Goal: Task Accomplishment & Management: Use online tool/utility

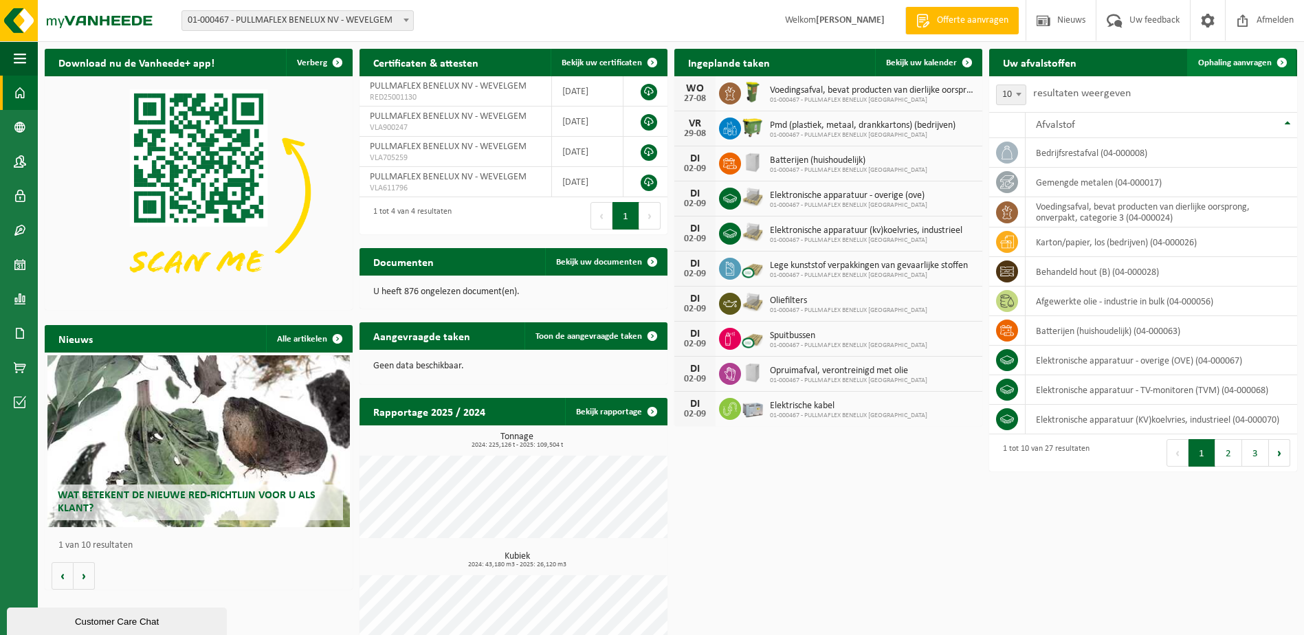
click at [1247, 63] on span "Ophaling aanvragen" at bounding box center [1235, 62] width 74 height 9
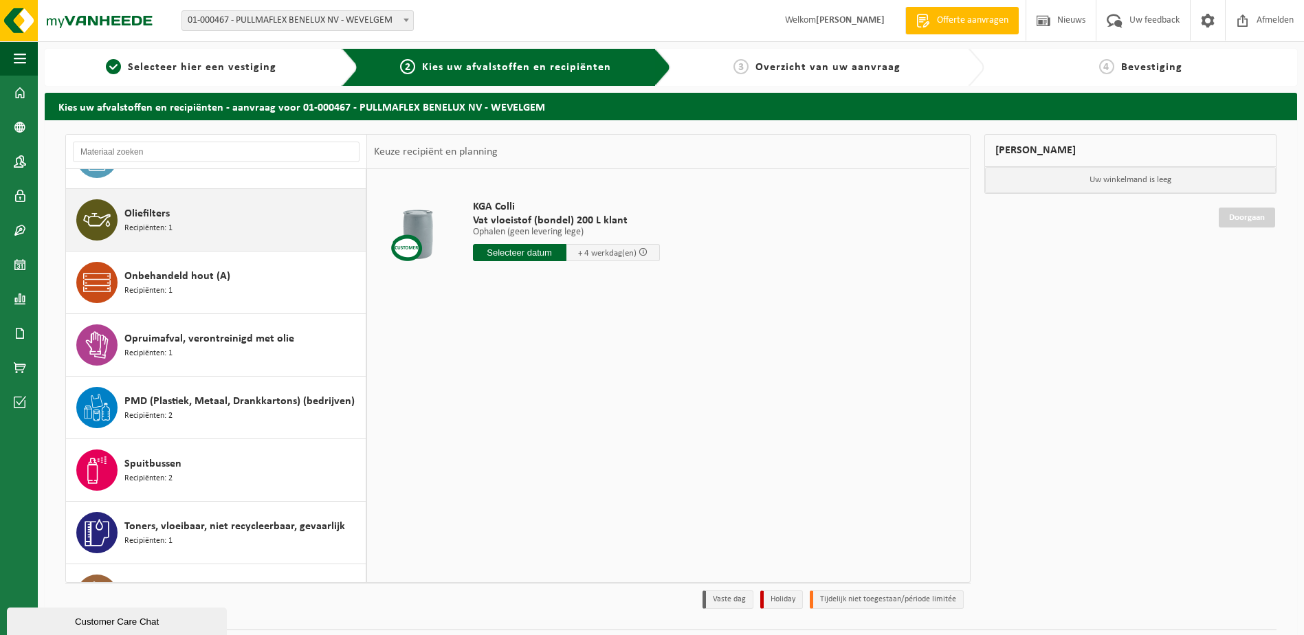
scroll to position [1212, 0]
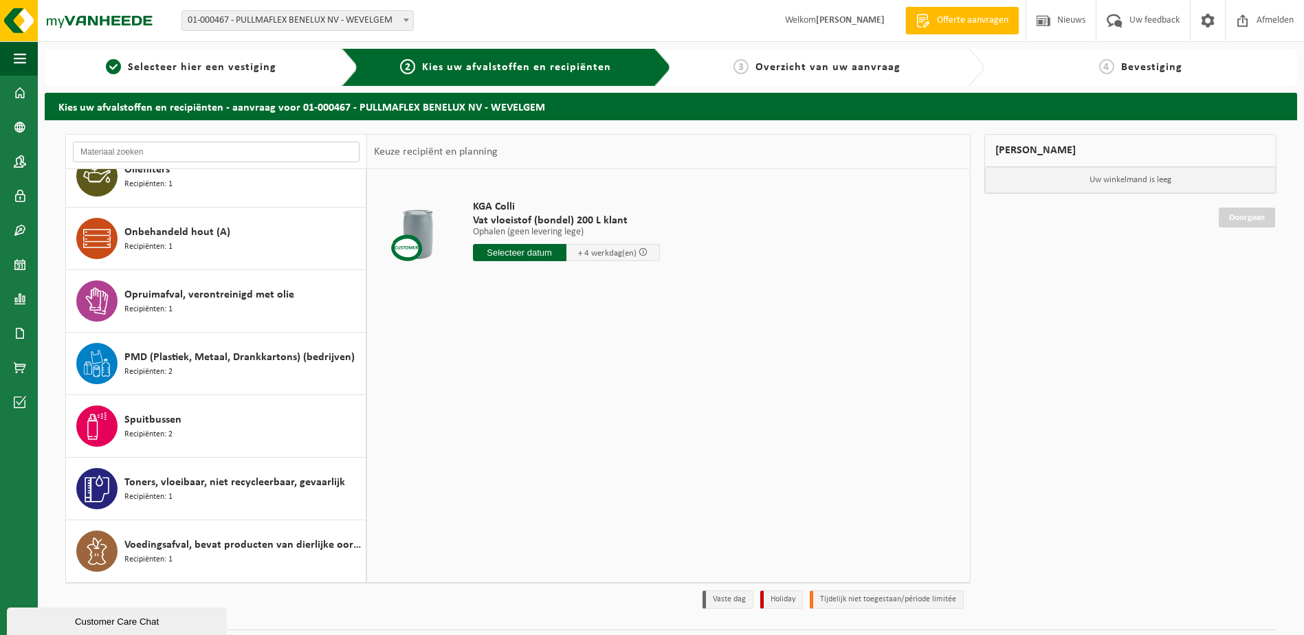
click at [165, 153] on input "text" at bounding box center [216, 152] width 287 height 21
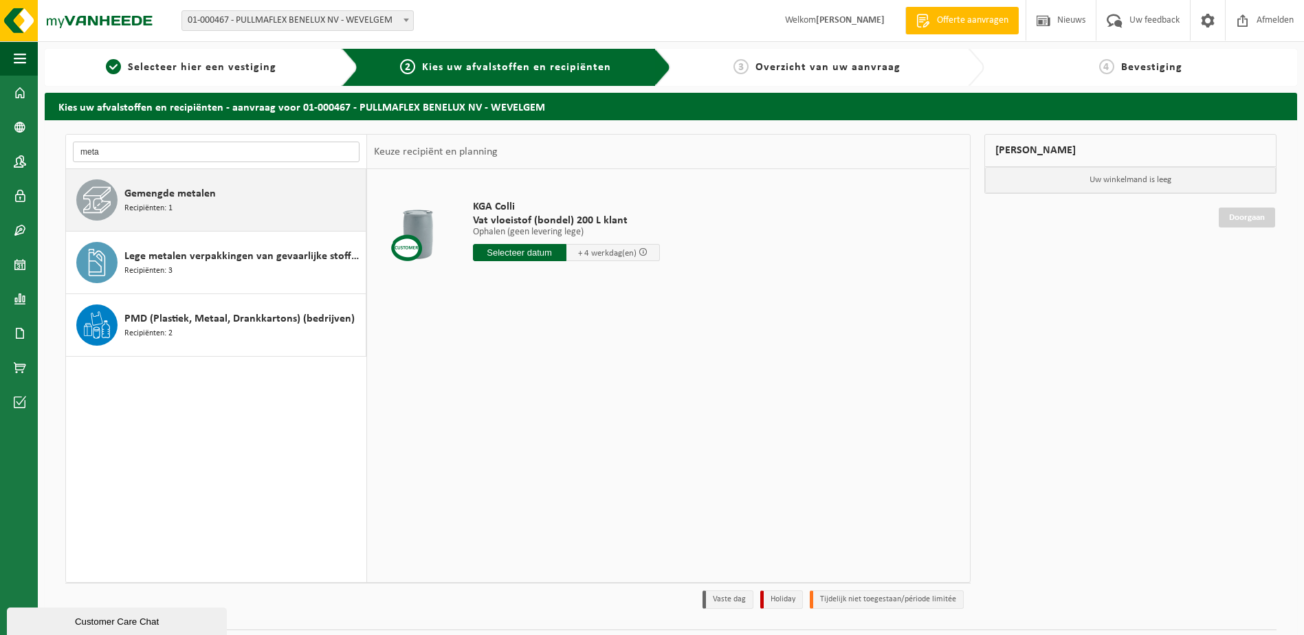
type input "meta"
click at [168, 210] on span "Recipiënten: 1" at bounding box center [148, 208] width 48 height 13
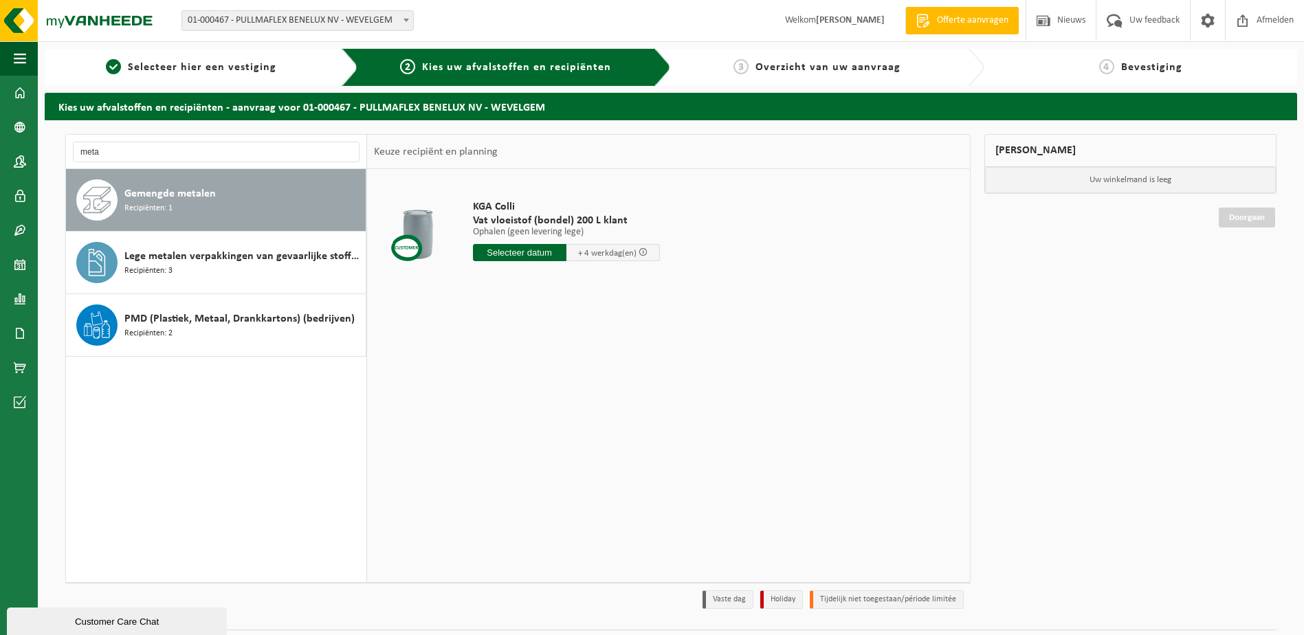
click at [168, 210] on span "Recipiënten: 1" at bounding box center [148, 208] width 48 height 13
click at [528, 248] on input "text" at bounding box center [519, 252] width 93 height 17
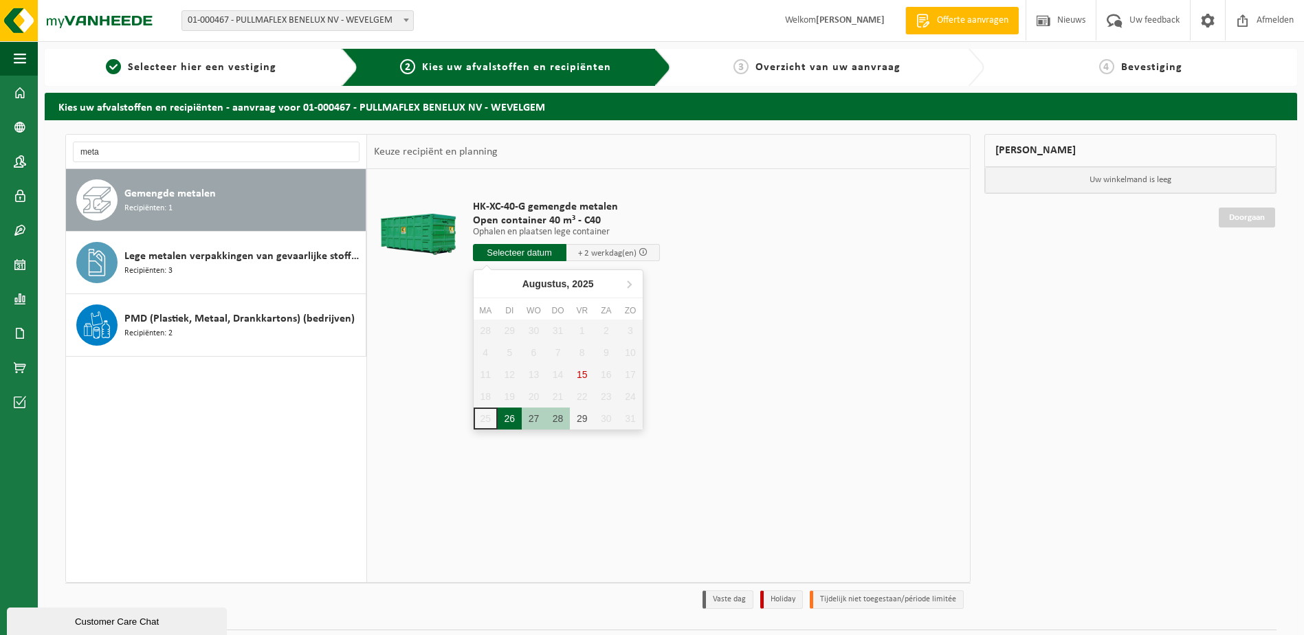
click at [512, 424] on div "26" at bounding box center [510, 419] width 24 height 22
type input "Van 2025-08-26"
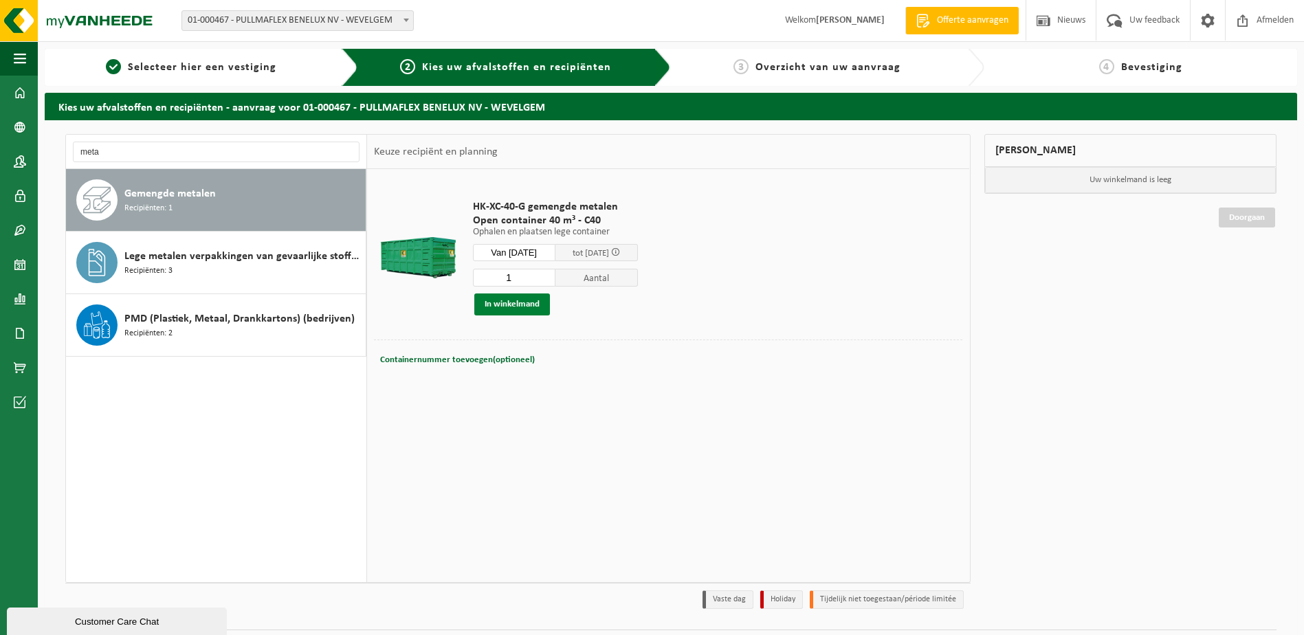
click at [512, 302] on button "In winkelmand" at bounding box center [512, 304] width 76 height 22
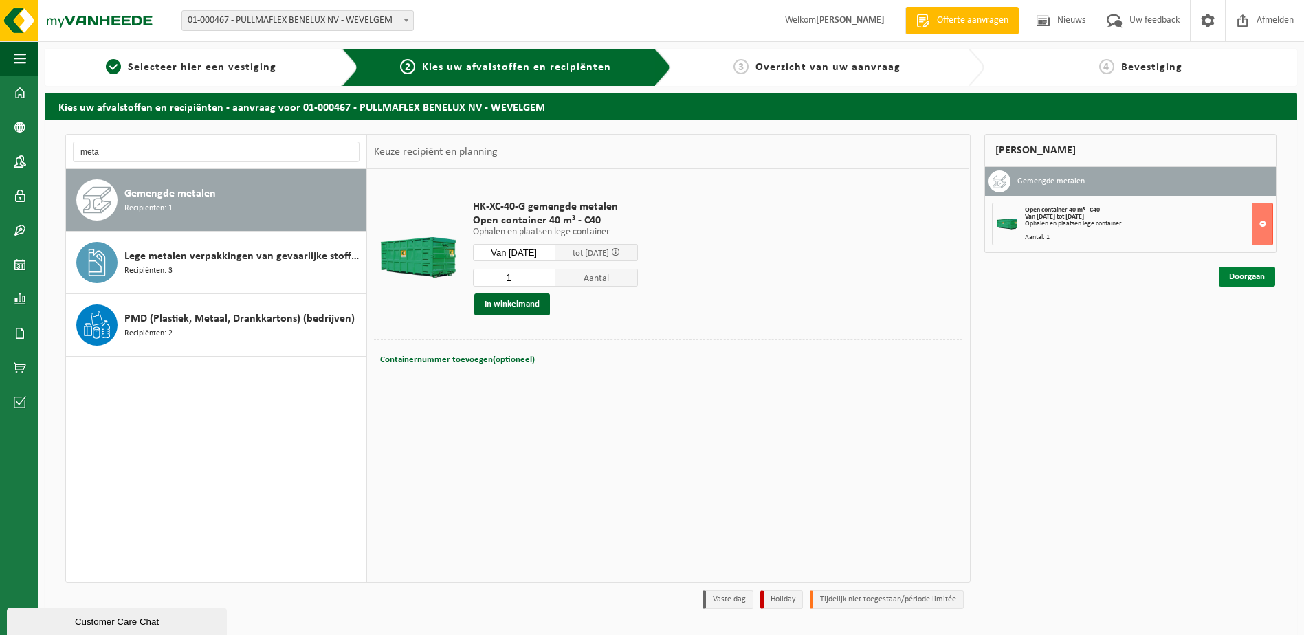
click at [1244, 269] on link "Doorgaan" at bounding box center [1247, 277] width 56 height 20
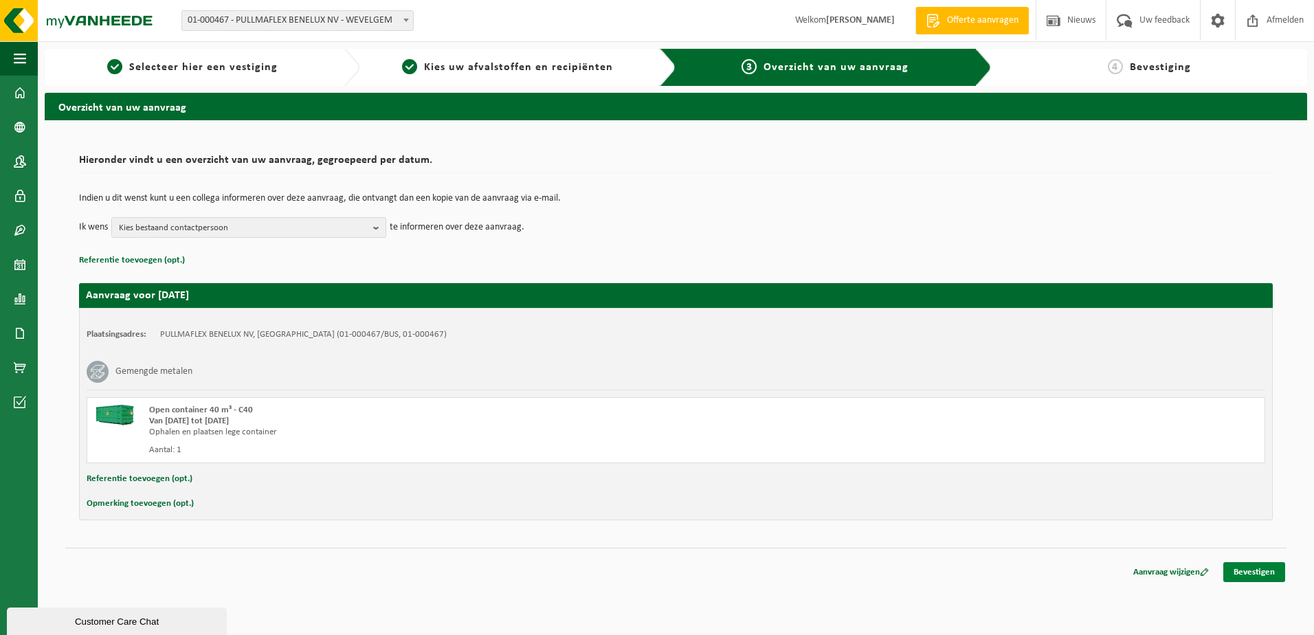
click at [1242, 570] on link "Bevestigen" at bounding box center [1254, 572] width 62 height 20
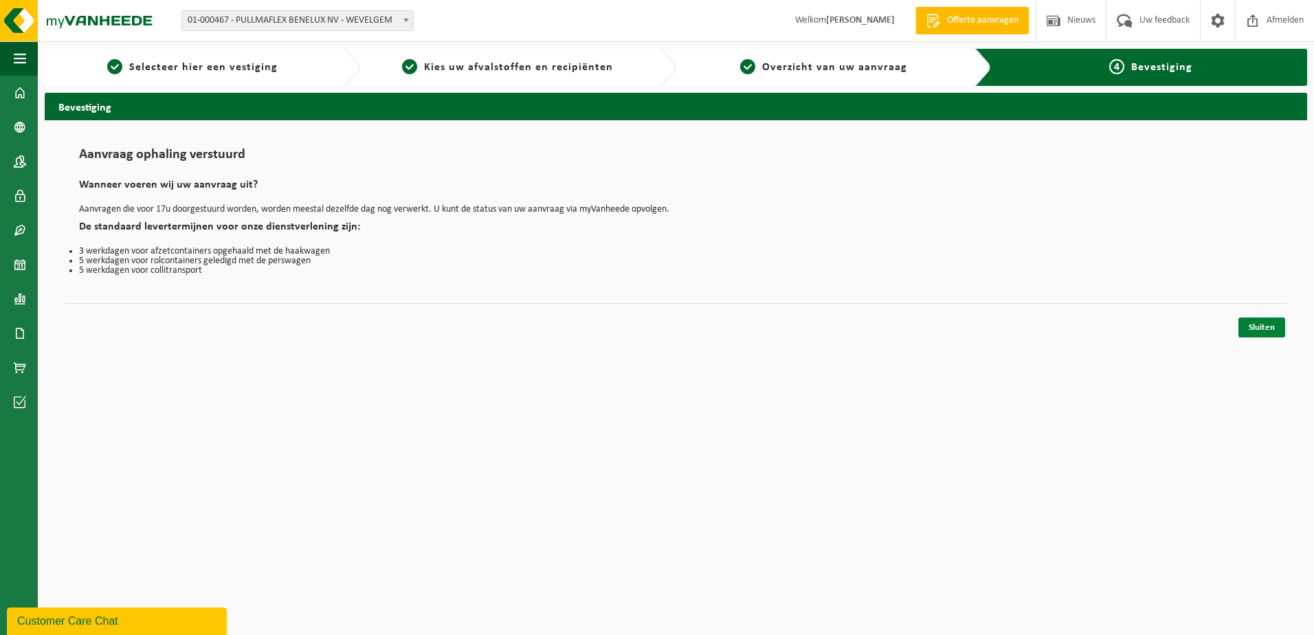
click at [1266, 330] on link "Sluiten" at bounding box center [1261, 328] width 47 height 20
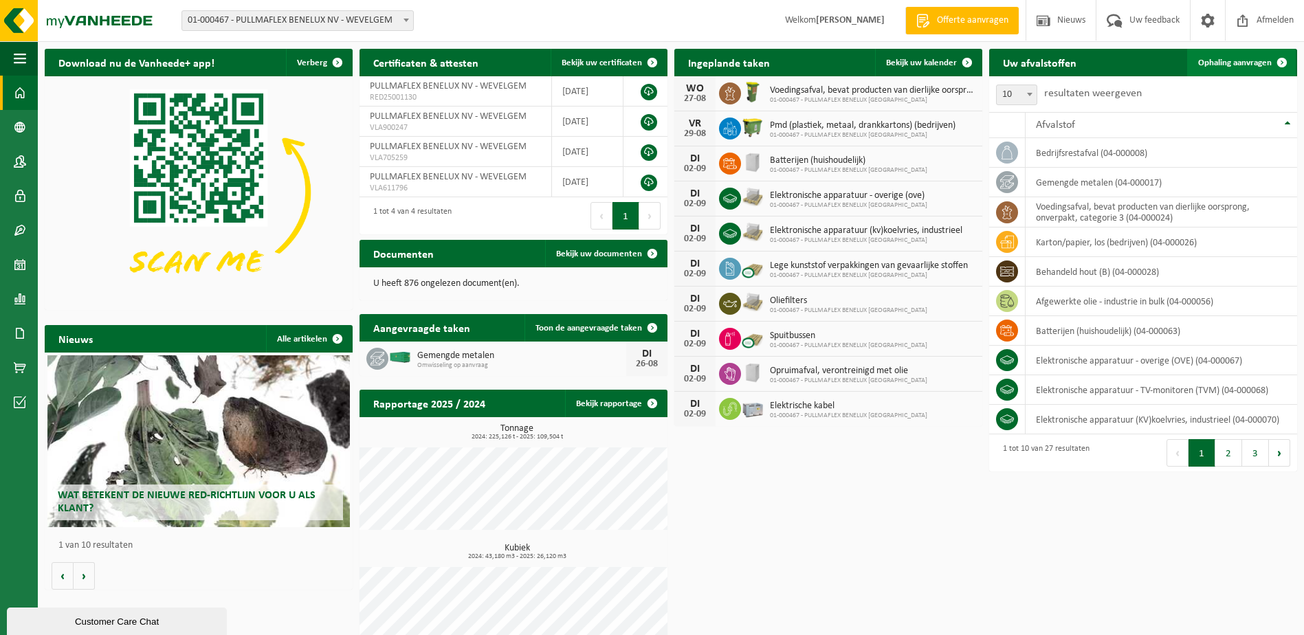
click at [1239, 56] on link "Ophaling aanvragen" at bounding box center [1241, 62] width 109 height 27
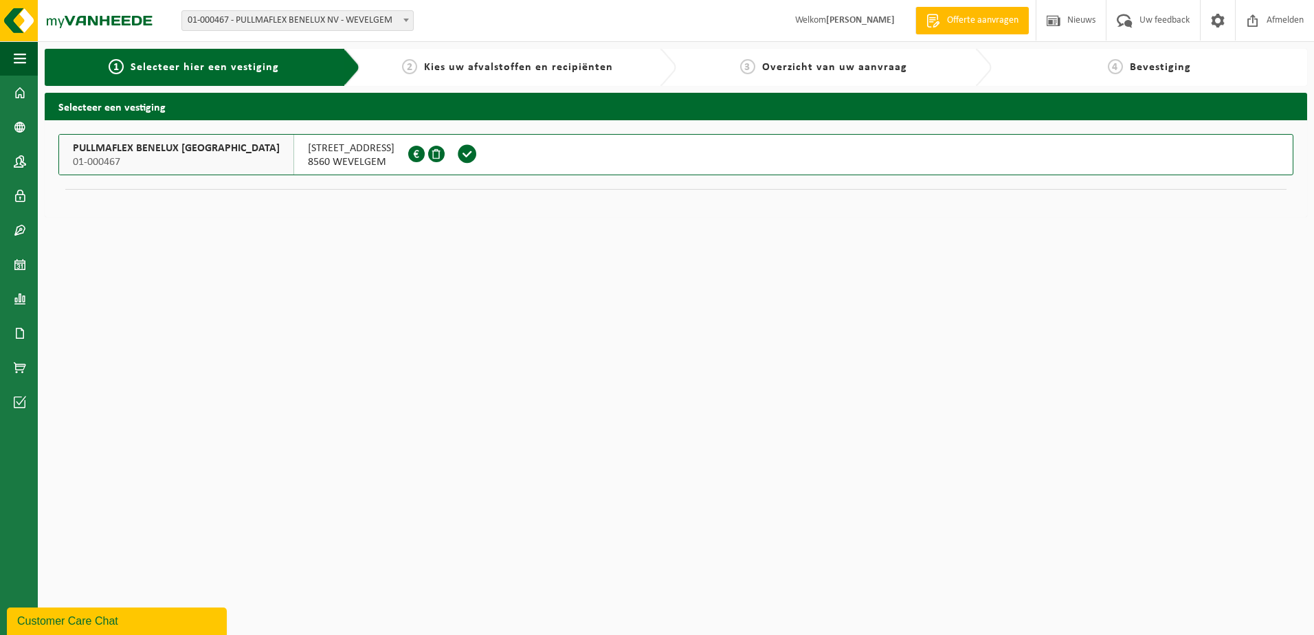
click at [308, 162] on span "8560 WEVELGEM" at bounding box center [351, 162] width 87 height 14
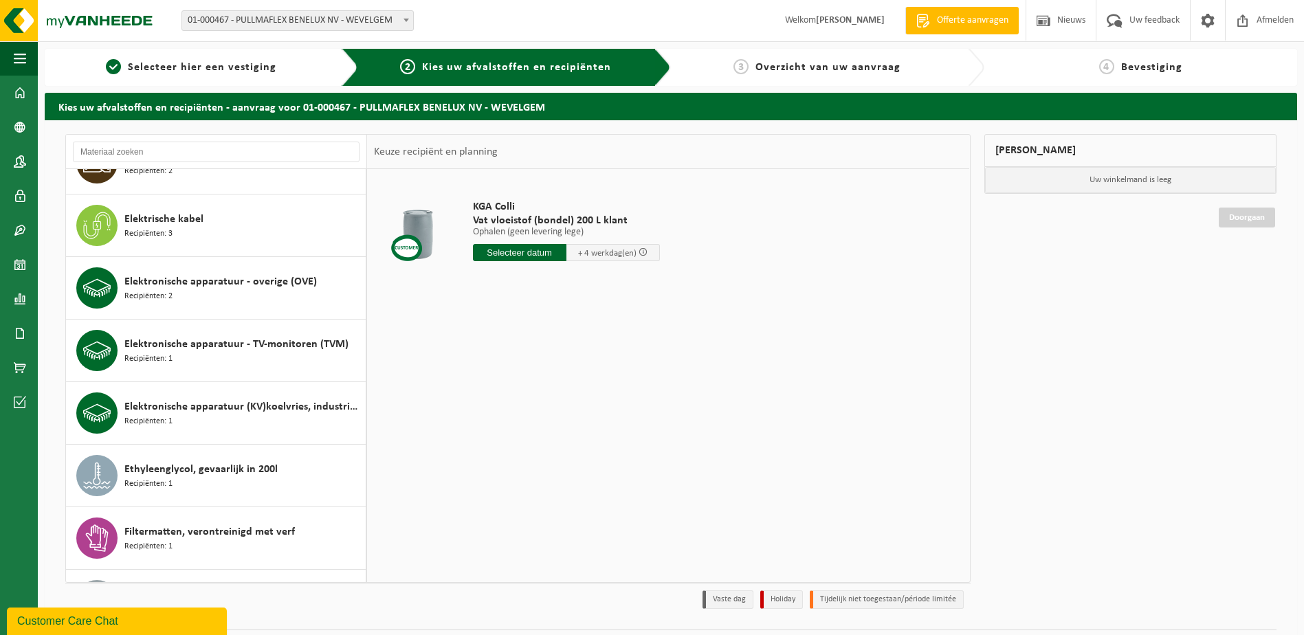
scroll to position [687, 0]
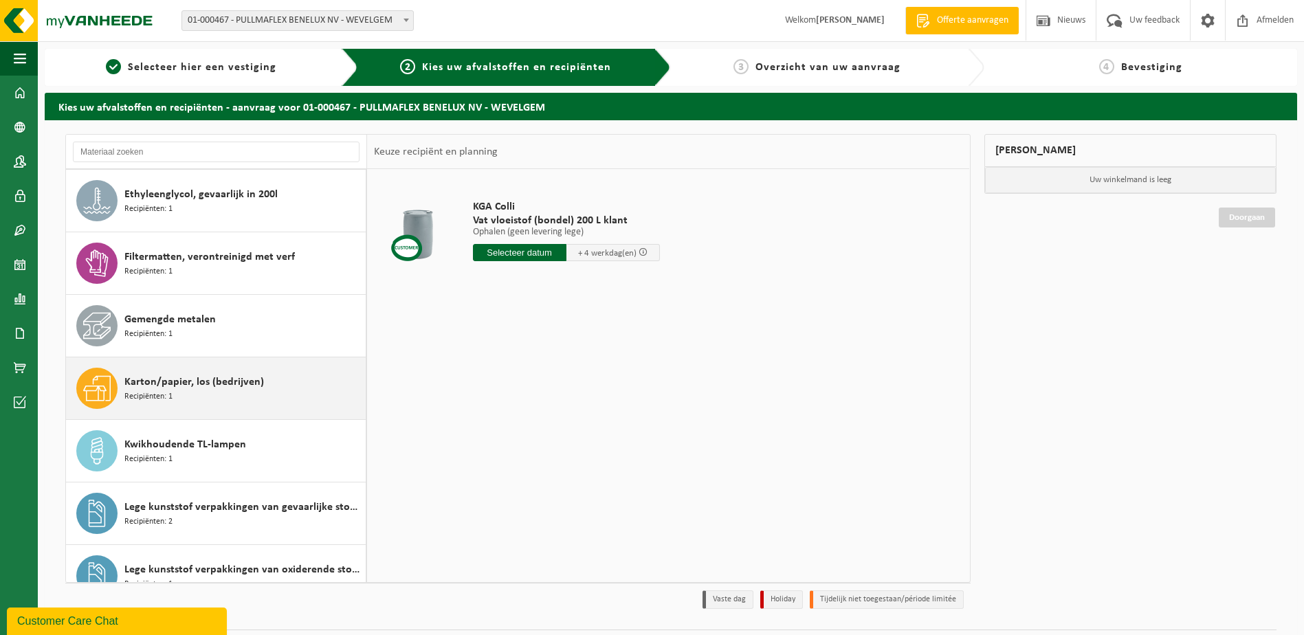
click at [192, 390] on span "Karton/papier, los (bedrijven)" at bounding box center [194, 382] width 140 height 16
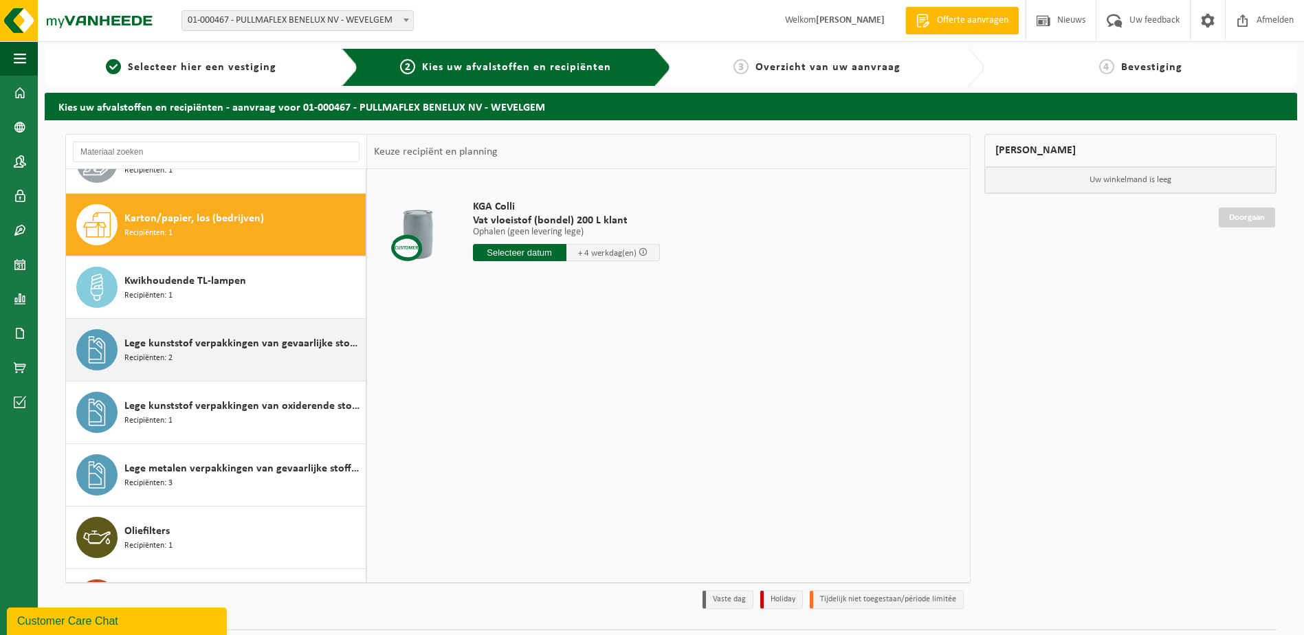
scroll to position [876, 0]
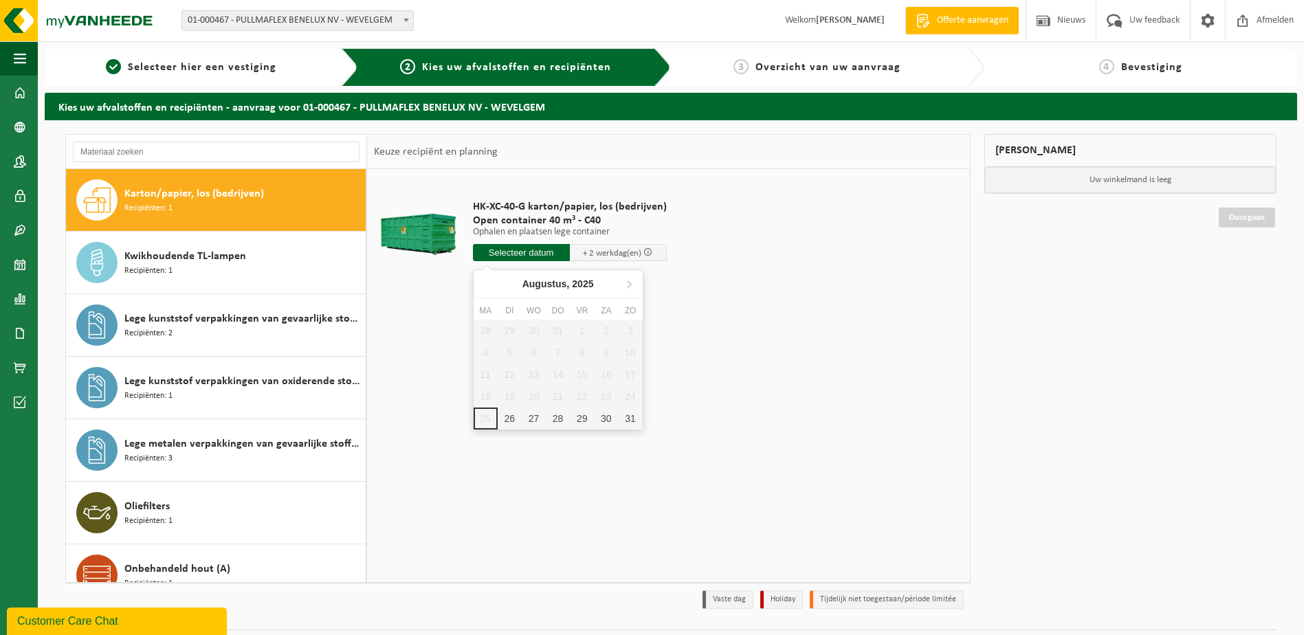
click at [531, 257] on input "text" at bounding box center [521, 252] width 97 height 17
click at [535, 421] on div "27" at bounding box center [534, 419] width 24 height 22
type input "Van 2025-08-27"
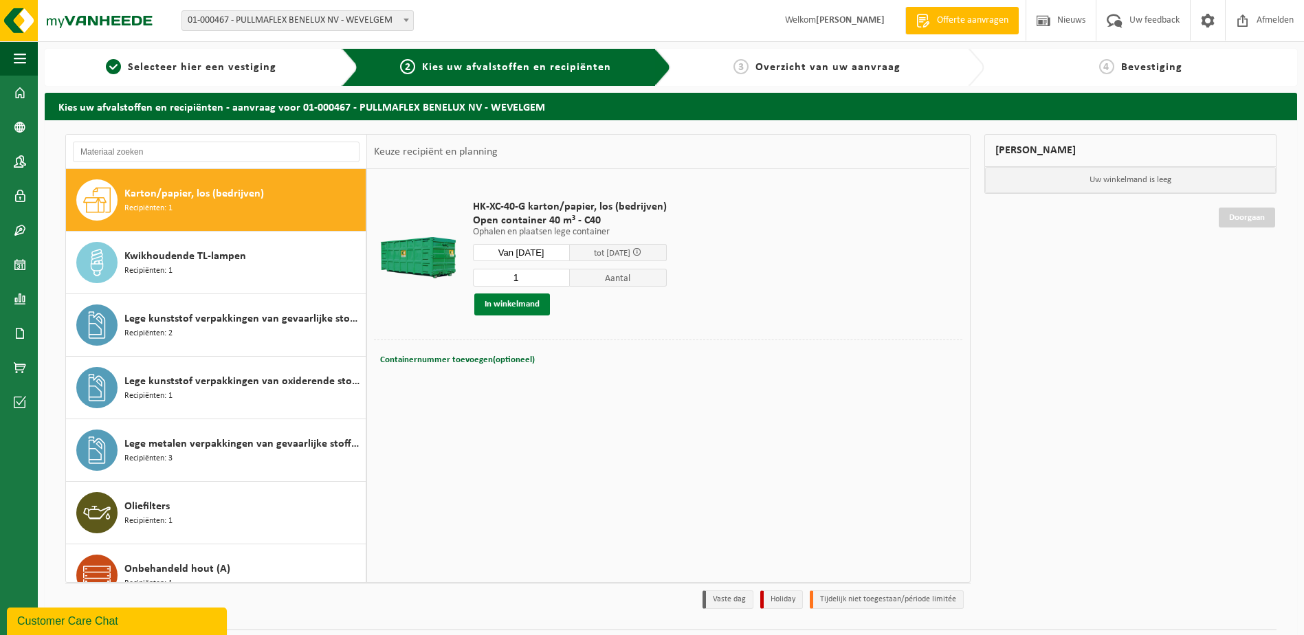
click at [498, 303] on button "In winkelmand" at bounding box center [512, 304] width 76 height 22
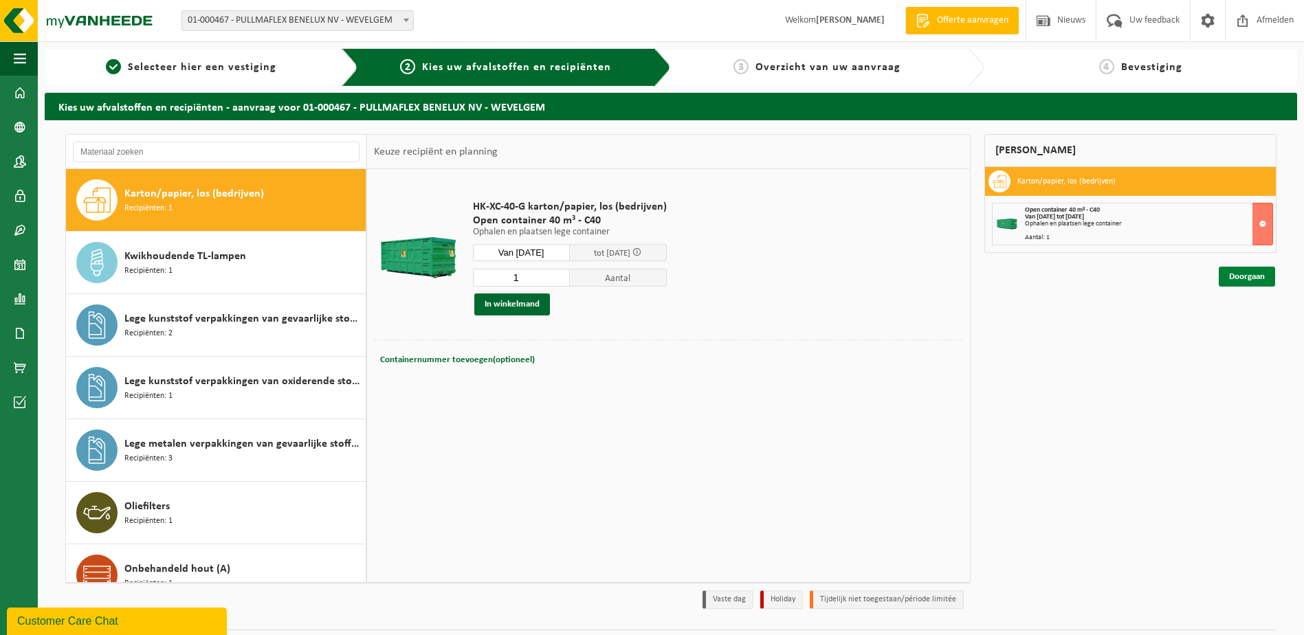
click at [1253, 274] on link "Doorgaan" at bounding box center [1247, 277] width 56 height 20
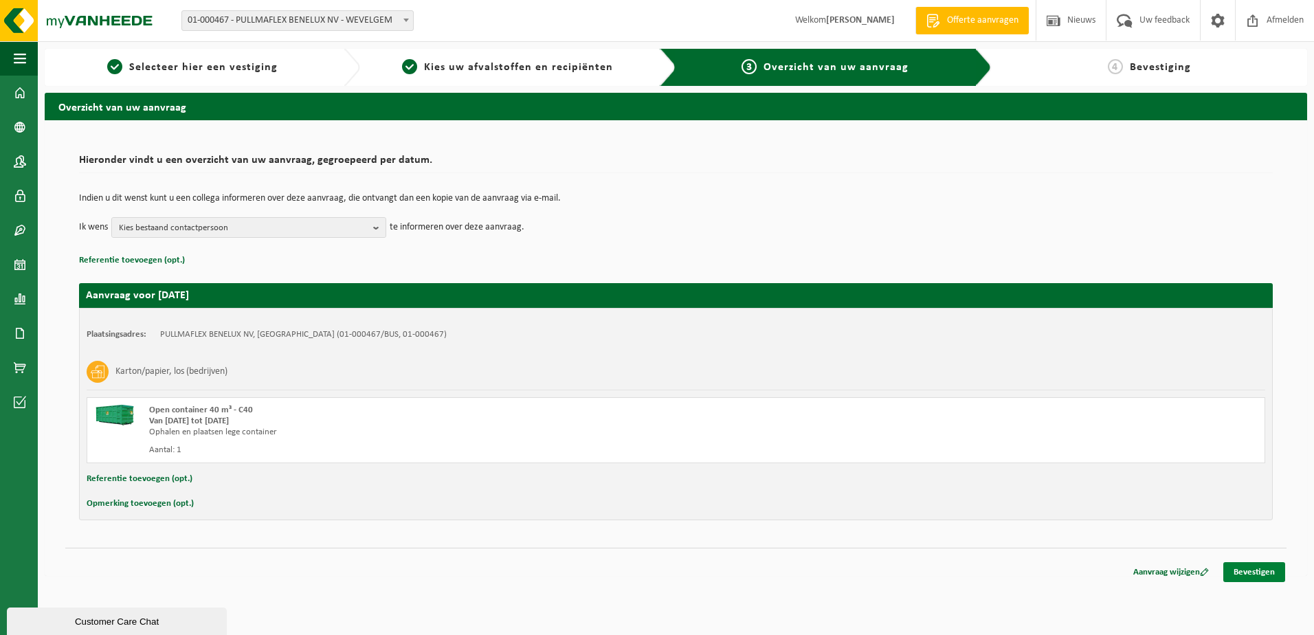
click at [1267, 570] on link "Bevestigen" at bounding box center [1254, 572] width 62 height 20
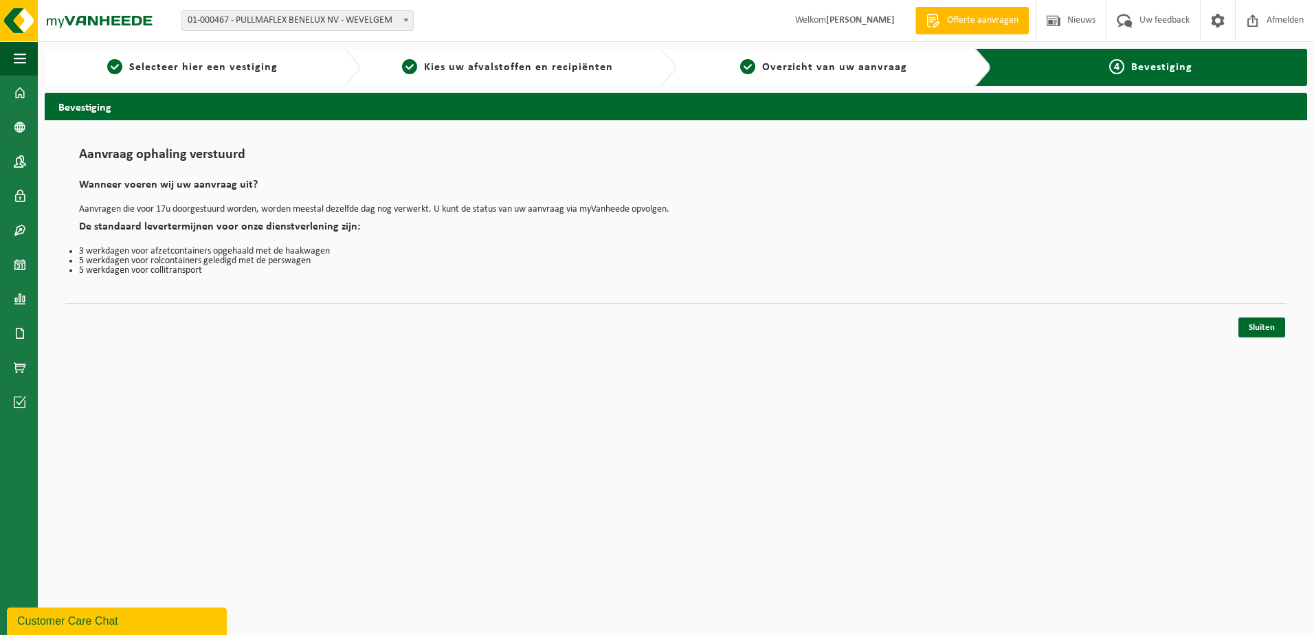
click at [80, 625] on div "Customer Care Chat" at bounding box center [116, 621] width 199 height 16
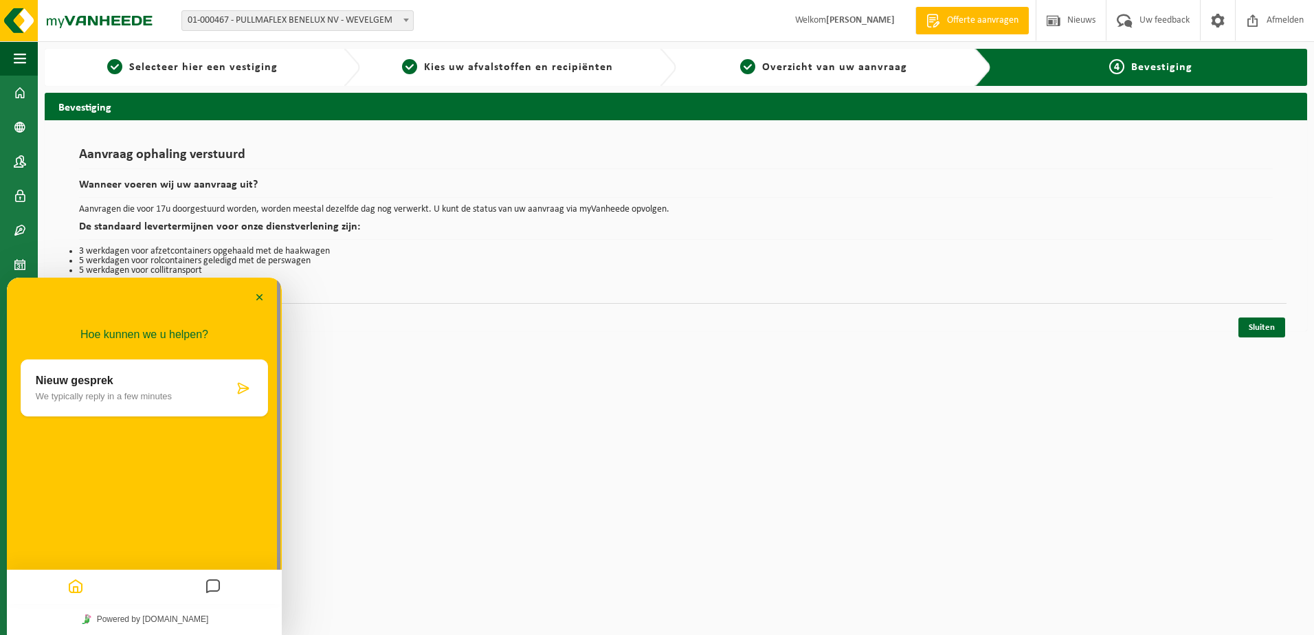
click at [102, 392] on p "We typically reply in a few minutes" at bounding box center [135, 396] width 198 height 10
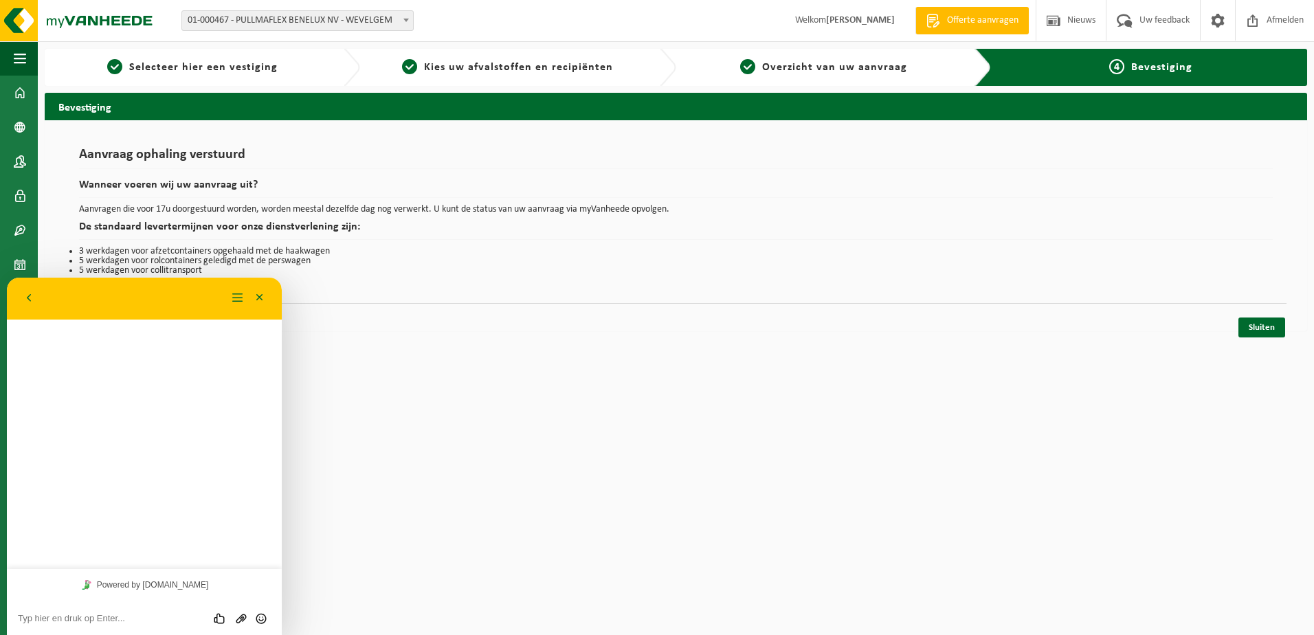
click at [7, 278] on textarea at bounding box center [7, 278] width 0 height 0
type textarea "goeiemorgen, ik heb net 2 containres ingeboekt. Is het mogelijk om de container…"
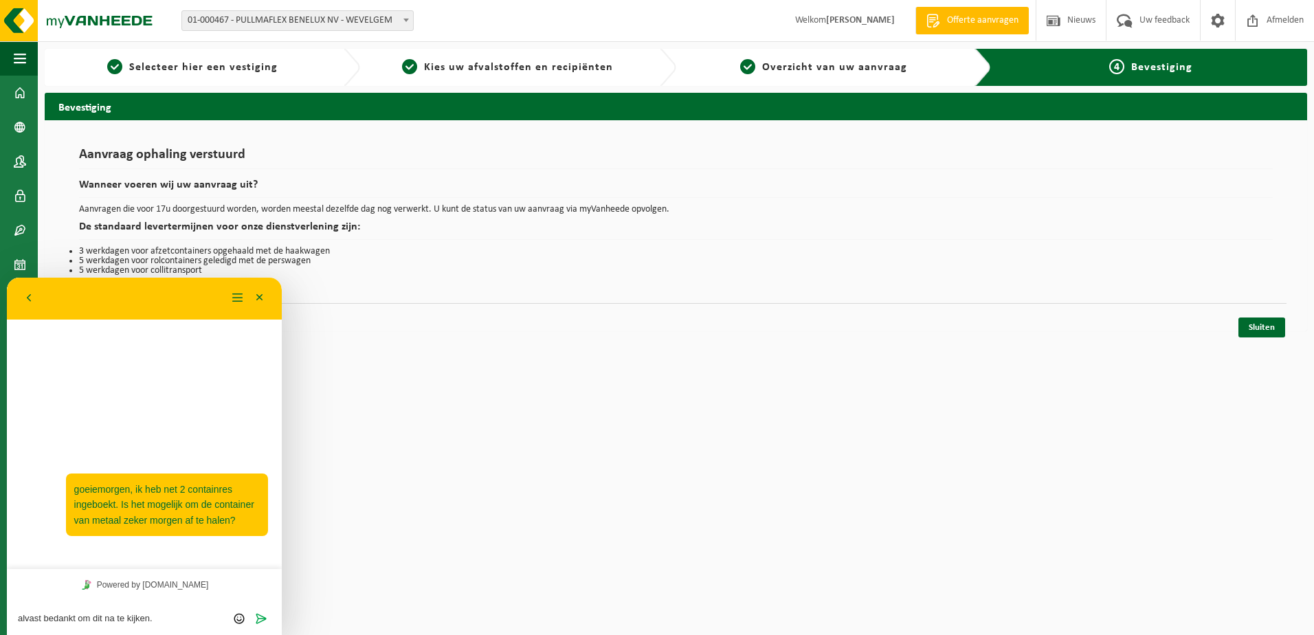
type textarea "alvast bedankt om dit na te kijken."
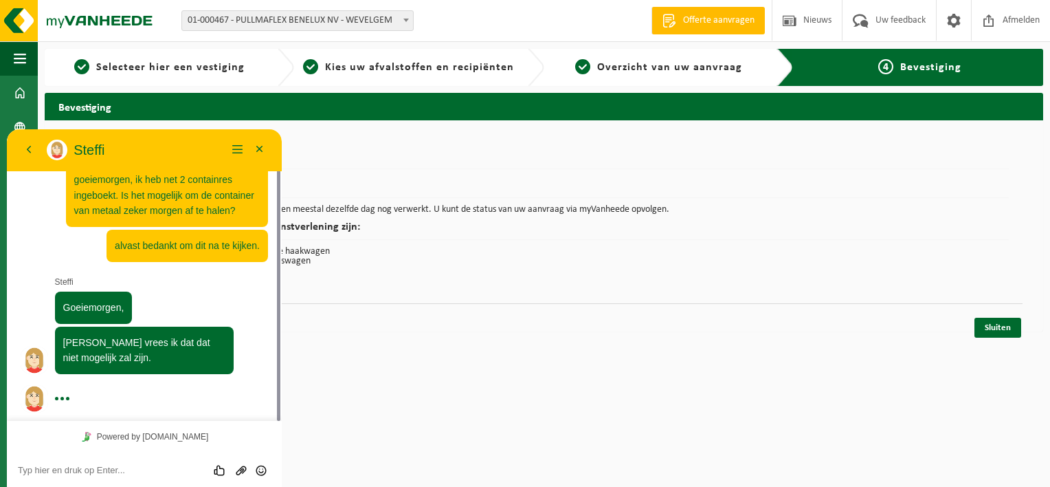
scroll to position [22, 0]
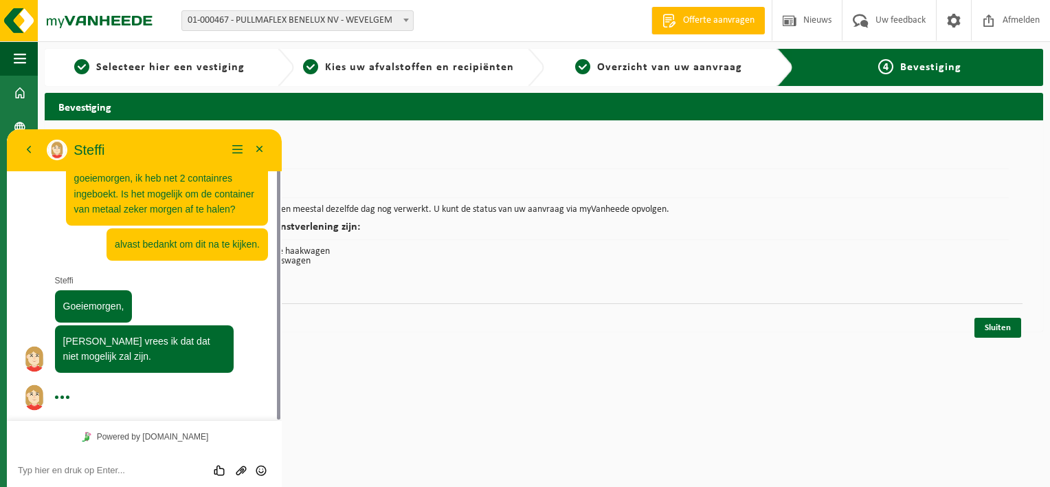
click at [7, 129] on div "Beoordeel deze chat Upload bestand Emoji invoeren" at bounding box center [7, 129] width 0 height 0
click at [7, 129] on textarea at bounding box center [7, 129] width 0 height 0
click at [7, 129] on div "Beoordeel deze chat Upload bestand Emoji invoeren" at bounding box center [7, 129] width 0 height 0
click at [7, 129] on textarea at bounding box center [7, 129] width 0 height 0
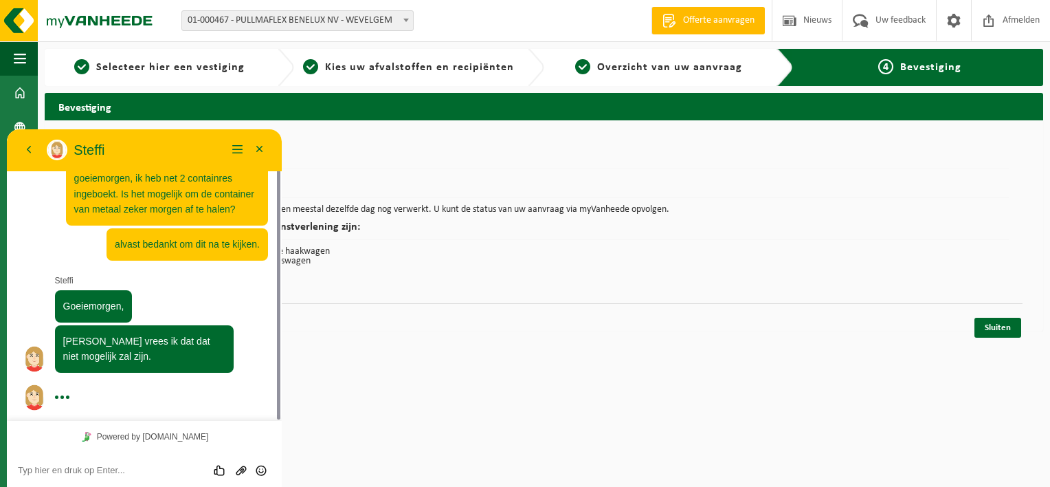
click at [7, 129] on textarea at bounding box center [7, 129] width 0 height 0
type textarea "ik kon nogthans wel morgen als datum kieze"
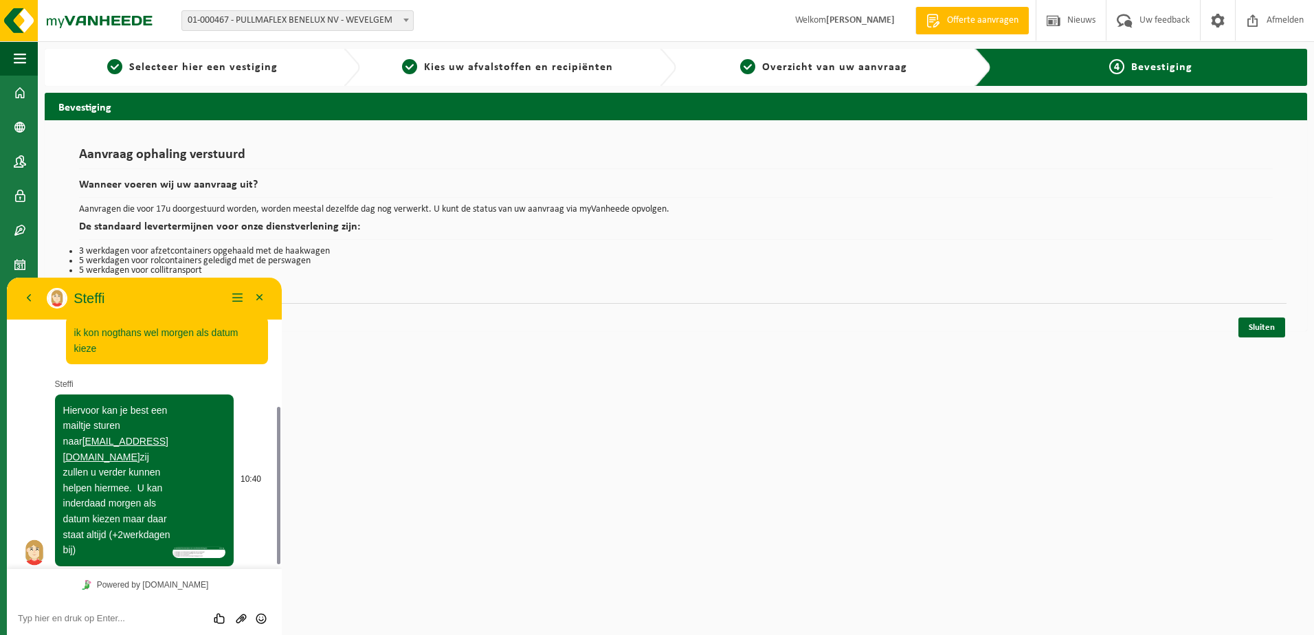
scroll to position [248, 0]
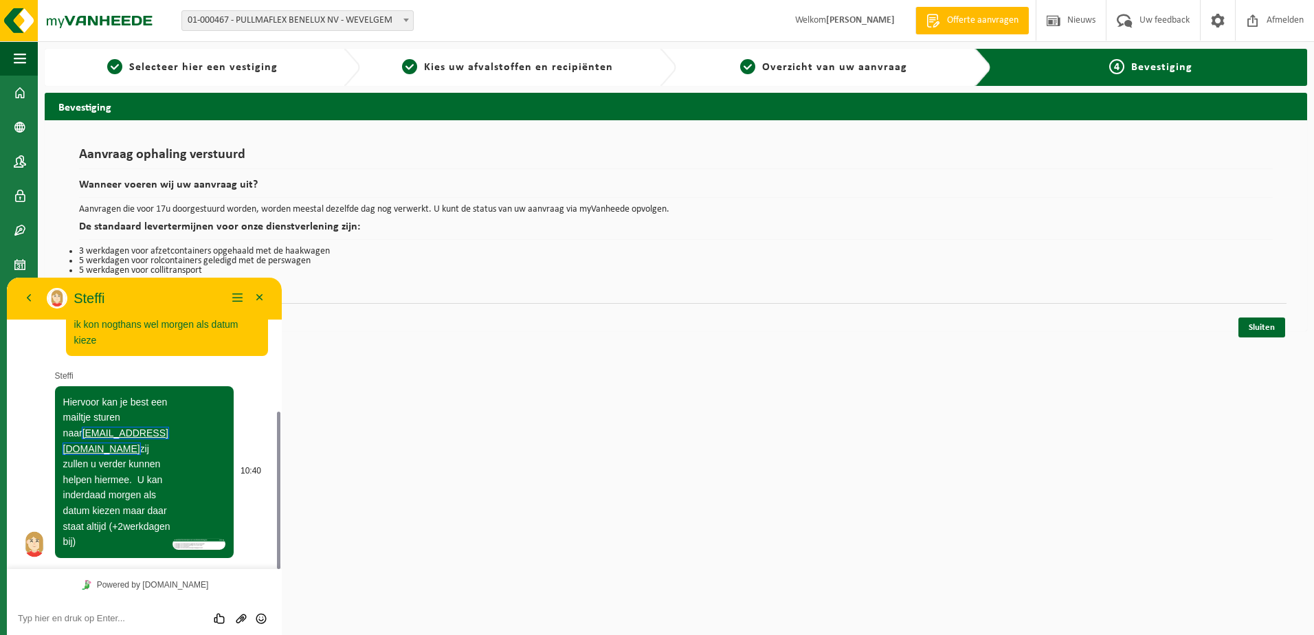
click at [148, 434] on link "[EMAIL_ADDRESS][DOMAIN_NAME]" at bounding box center [115, 440] width 105 height 27
drag, startPoint x: 130, startPoint y: 622, endPoint x: 149, endPoint y: 625, distance: 19.4
click at [7, 278] on textarea at bounding box center [7, 278] width 0 height 0
type textarea "ok"
